Goal: Transaction & Acquisition: Purchase product/service

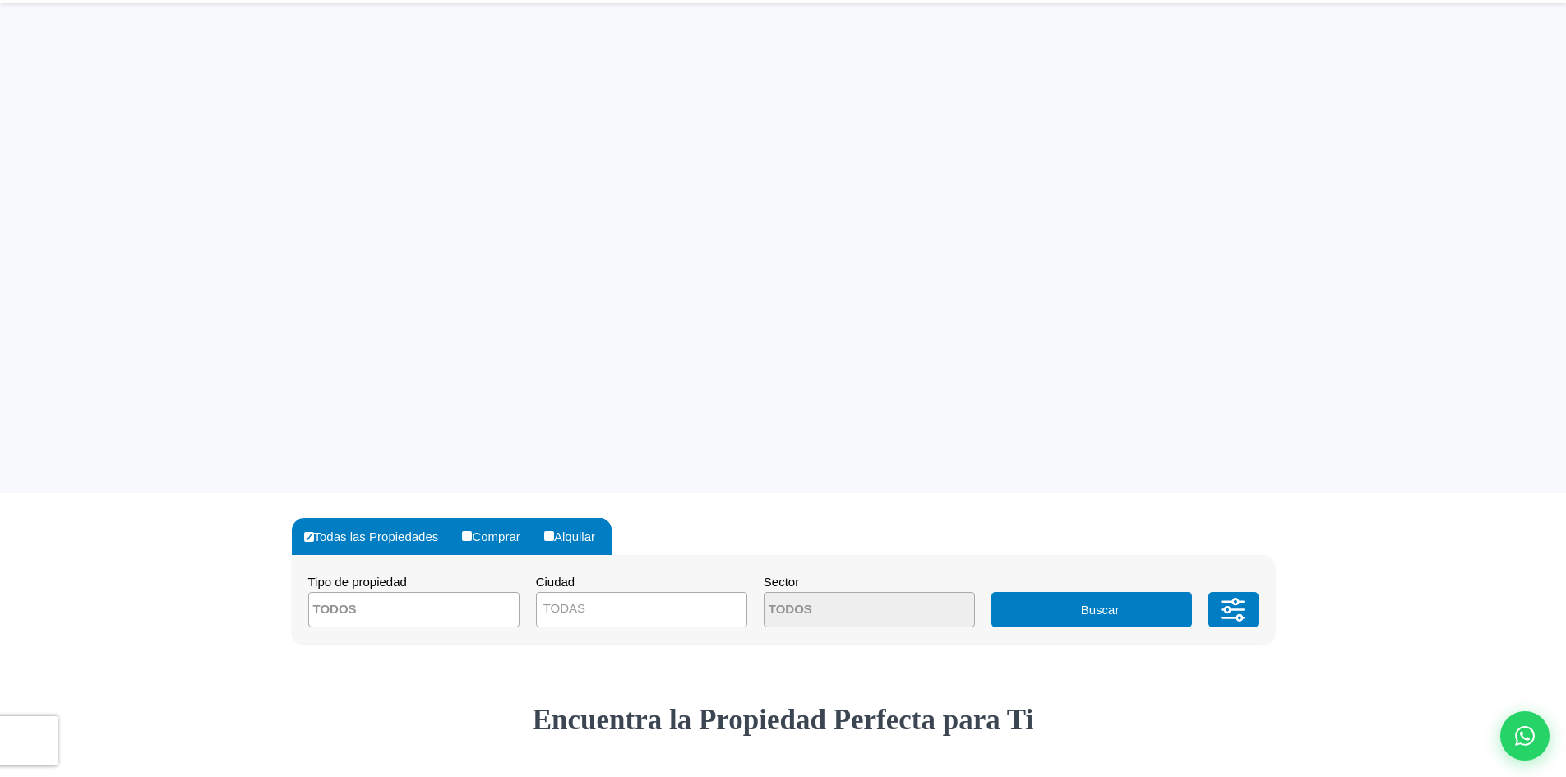
select select
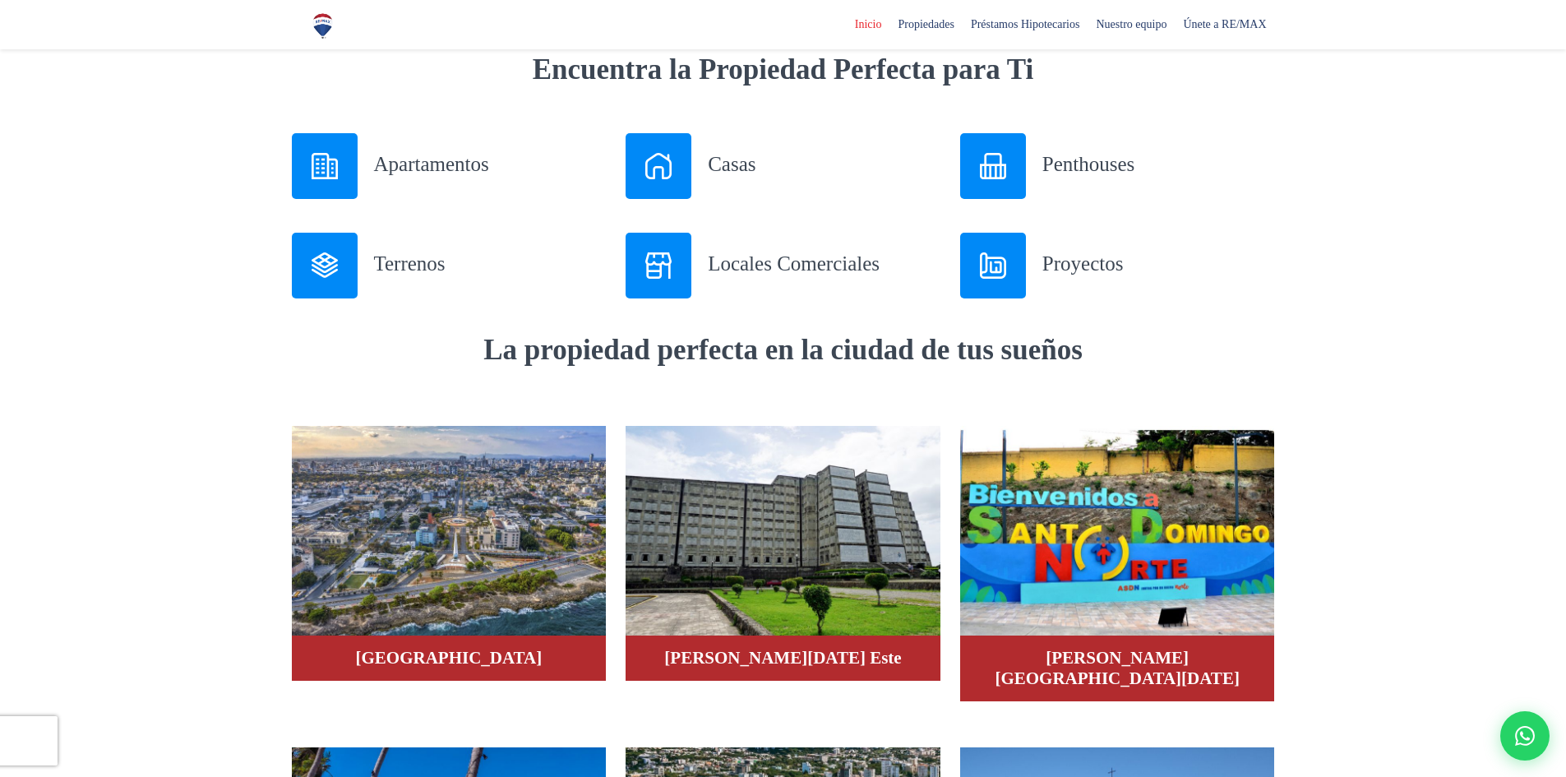
scroll to position [658, 0]
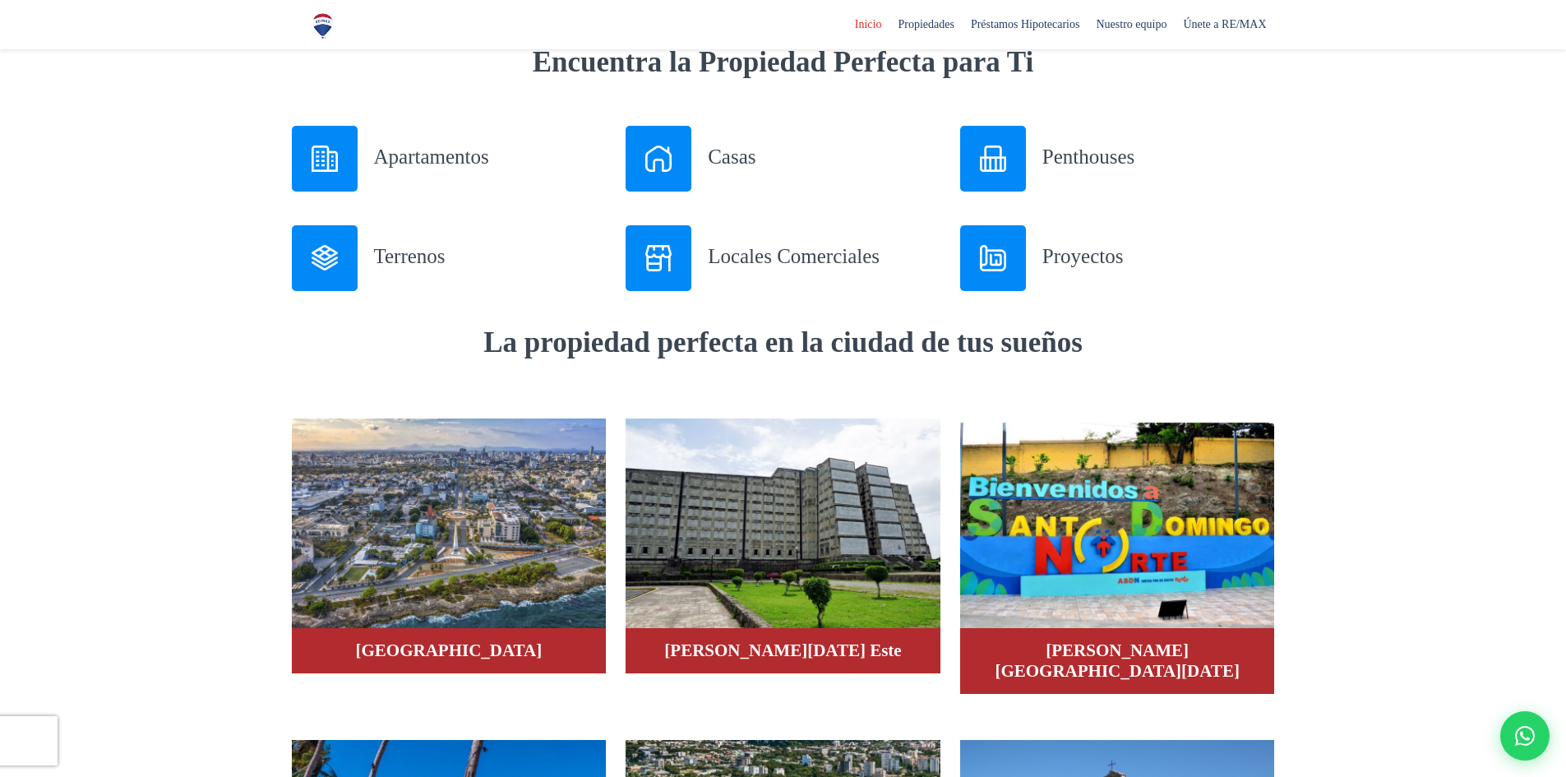
click at [656, 147] on img at bounding box center [659, 159] width 26 height 26
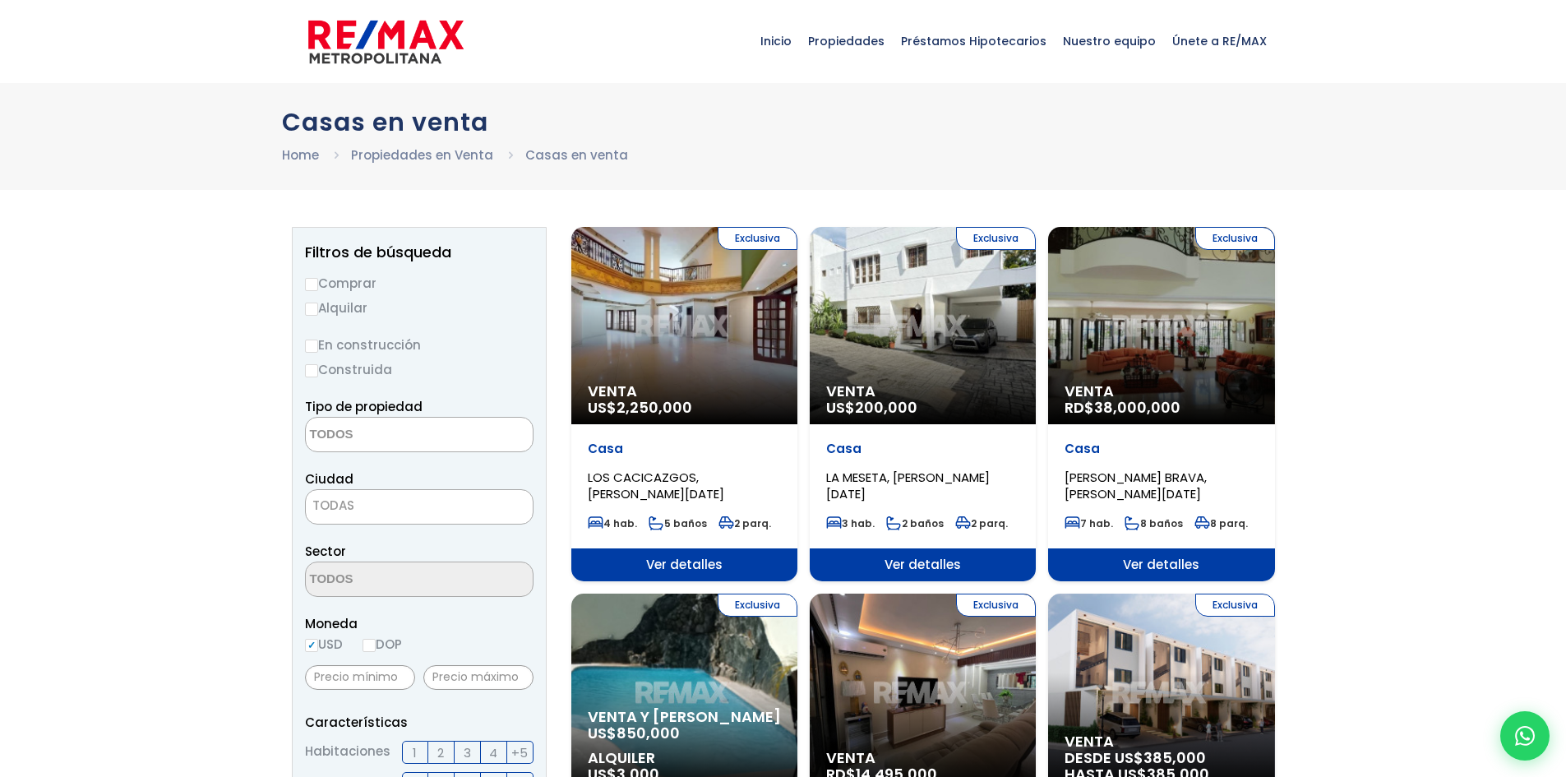
select select
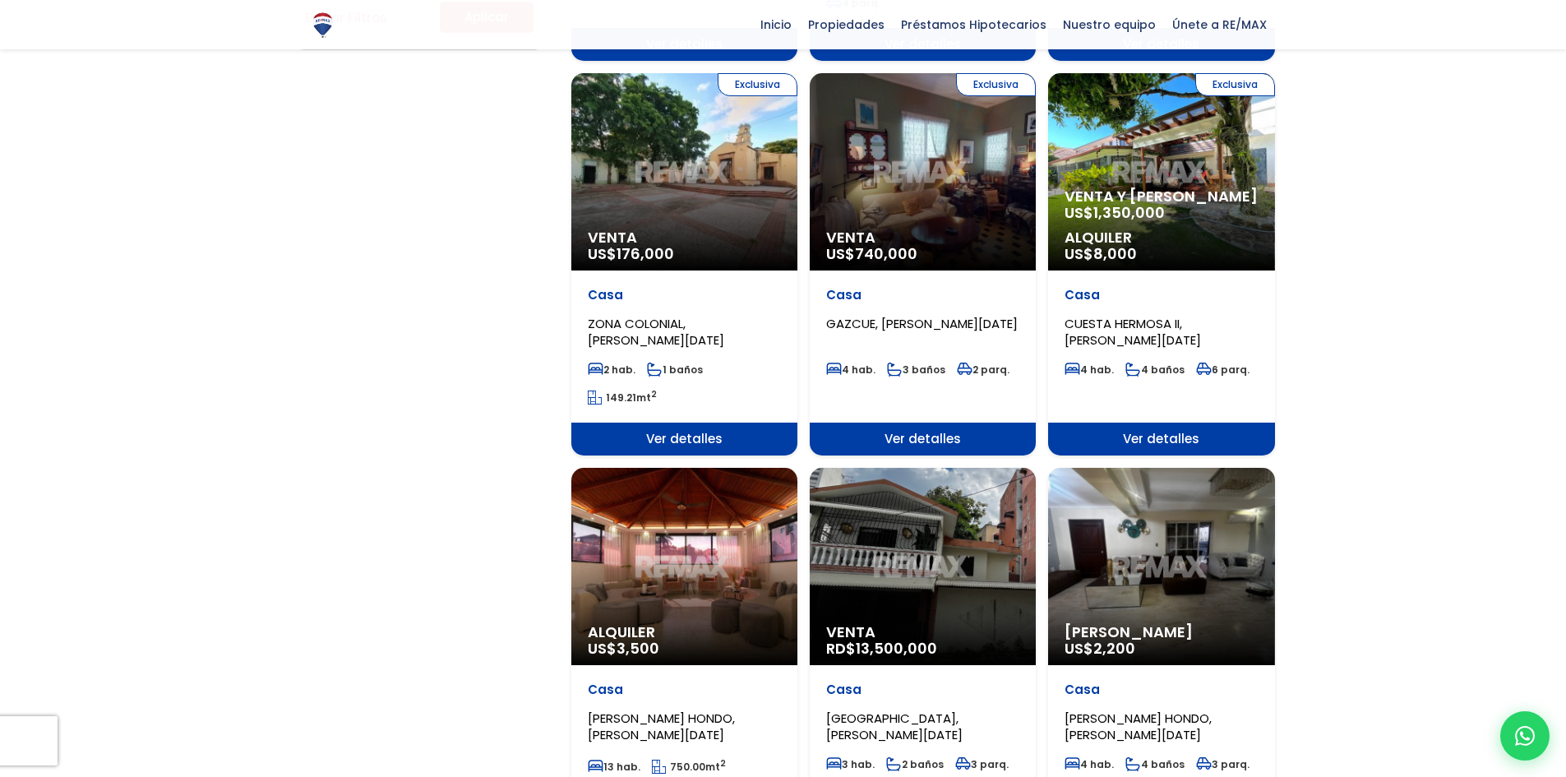
scroll to position [1562, 0]
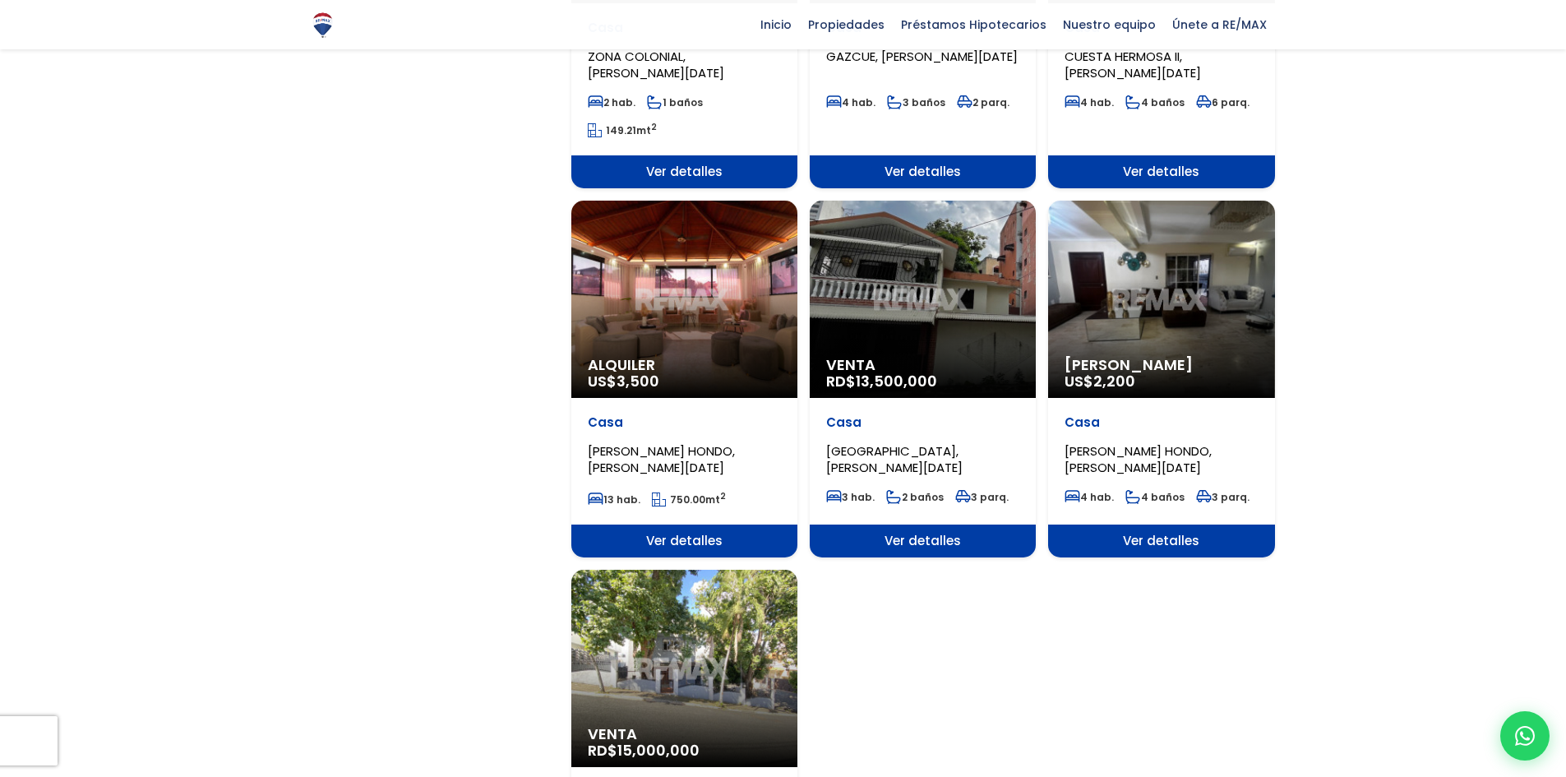
click at [664, 442] on span "ARROYO HONDO, SANTO DOMINGO DE GUZMÁN" at bounding box center [661, 459] width 147 height 34
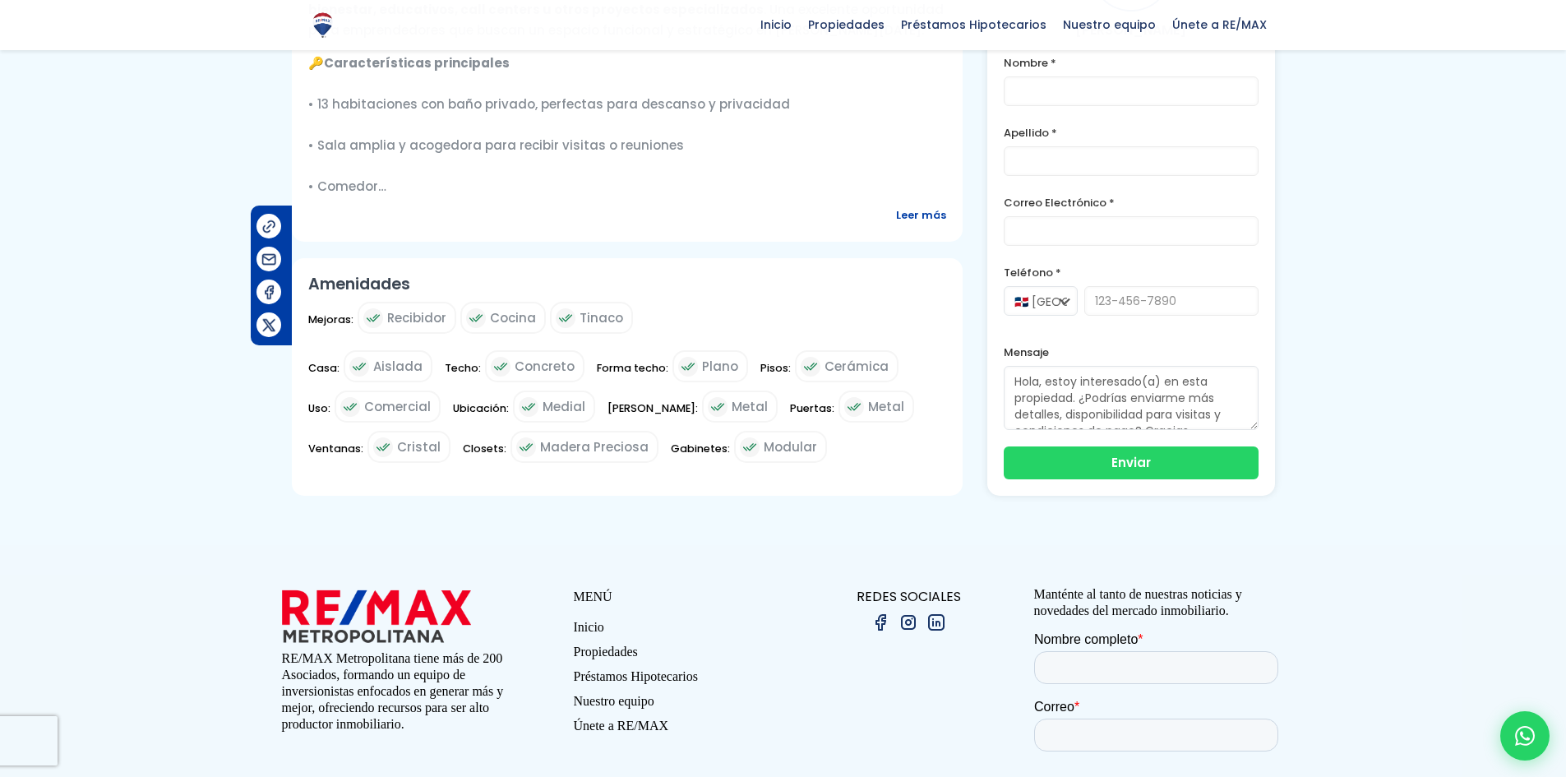
scroll to position [576, 0]
